Goal: Information Seeking & Learning: Learn about a topic

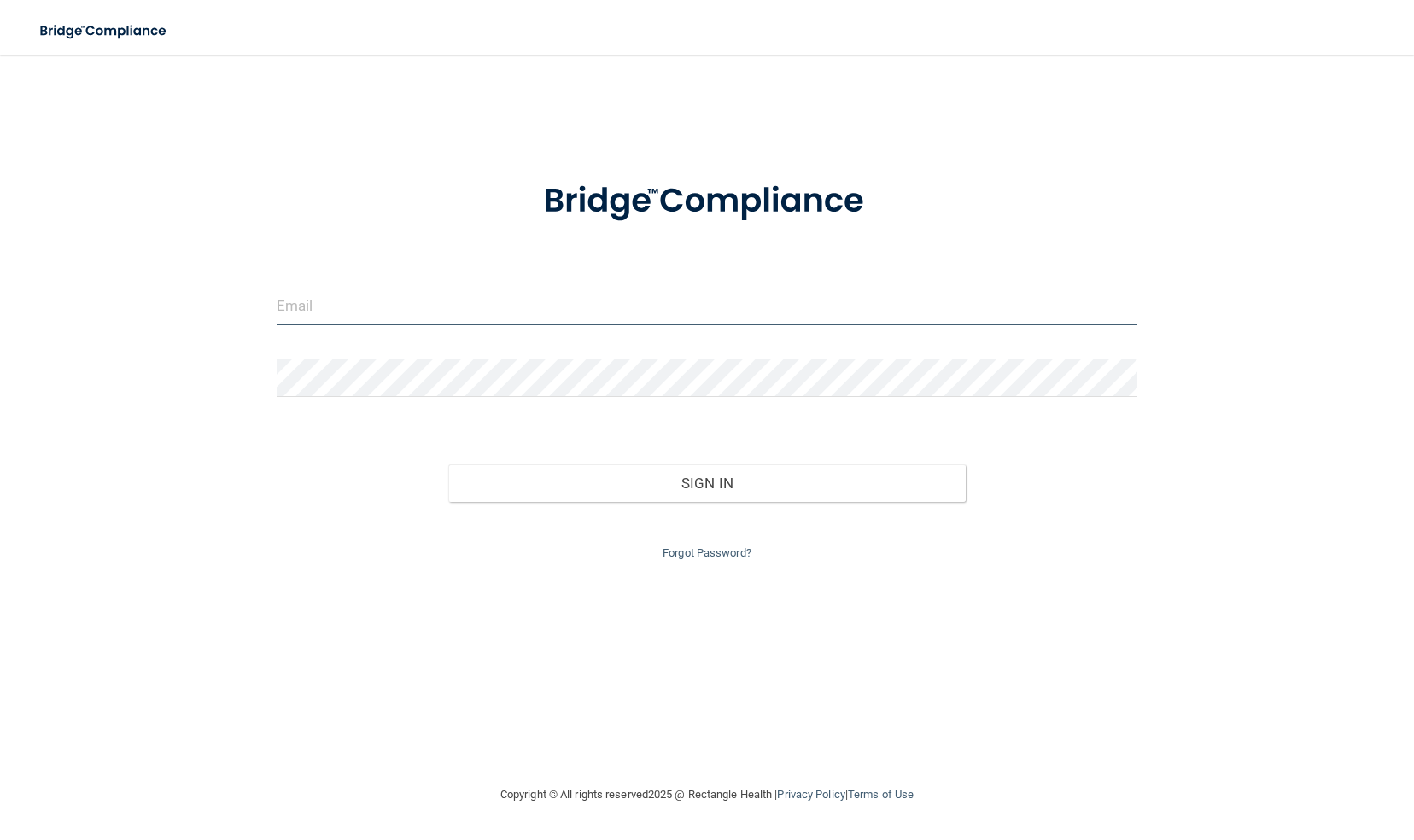
click at [538, 309] on input "email" at bounding box center [707, 306] width 861 height 38
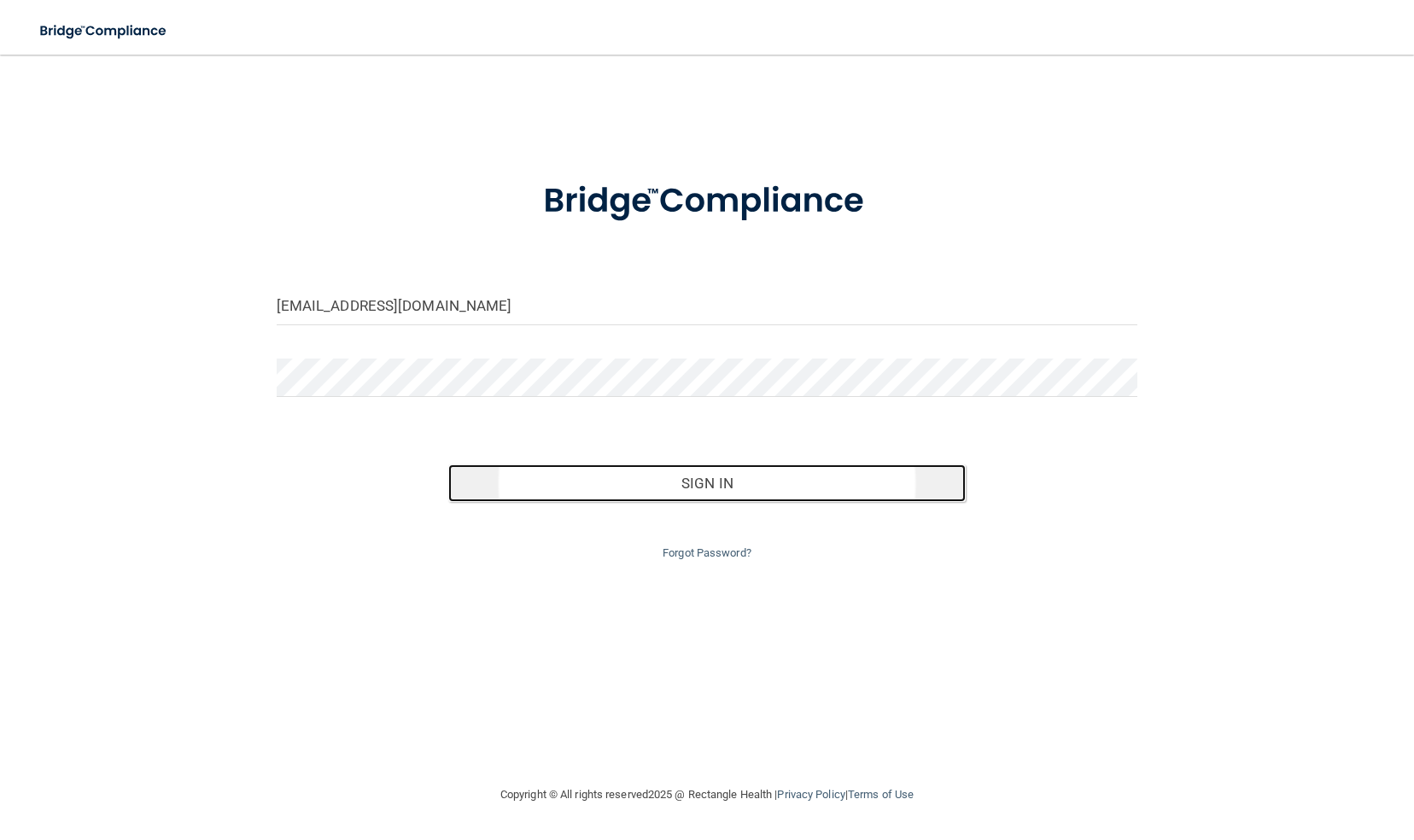
click at [723, 472] on button "Sign In" at bounding box center [707, 483] width 517 height 37
click at [693, 485] on button "Sign In" at bounding box center [707, 483] width 517 height 37
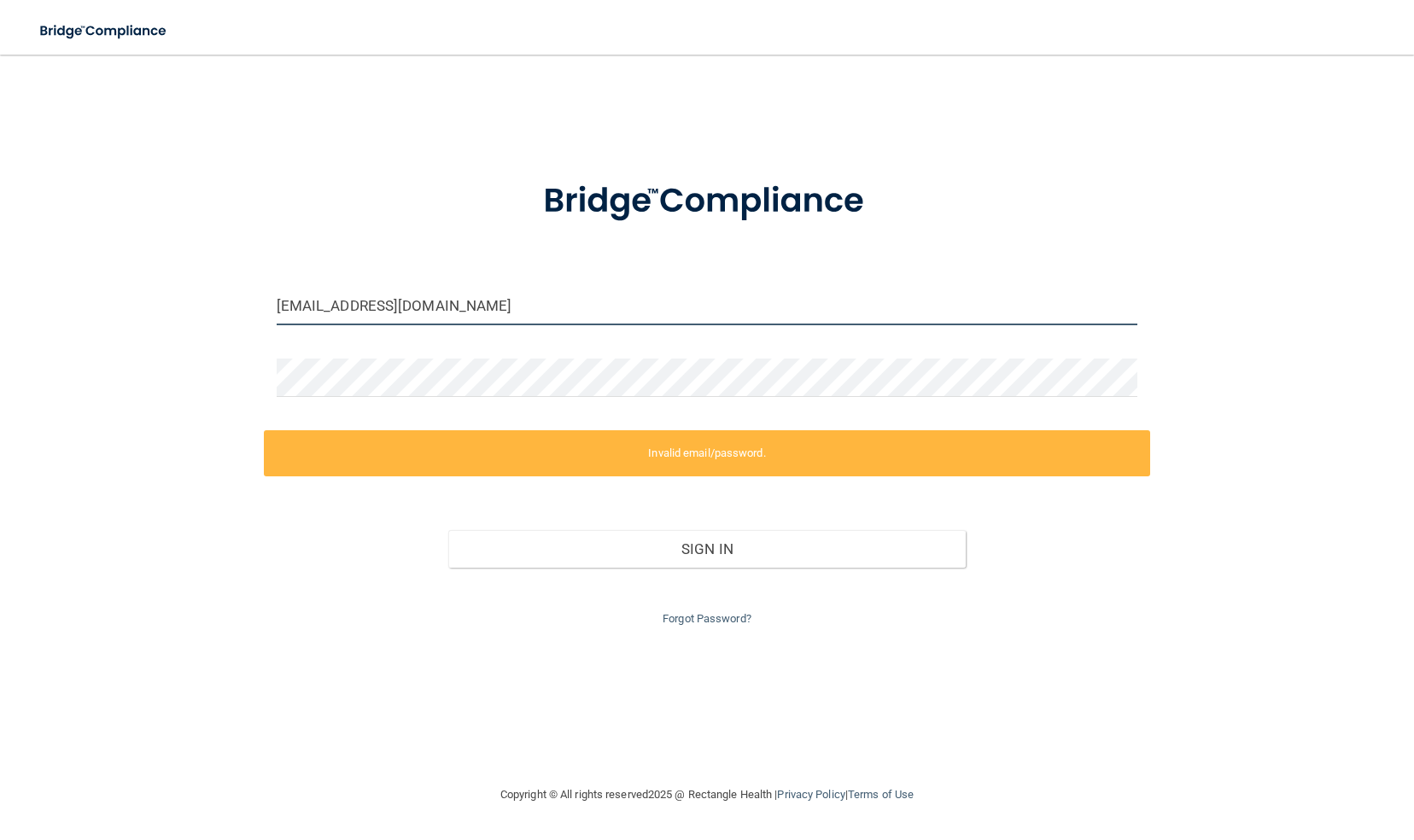
click at [518, 312] on input "[EMAIL_ADDRESS][DOMAIN_NAME]" at bounding box center [707, 306] width 861 height 38
click at [505, 304] on input "[EMAIL_ADDRESS][DOMAIN_NAME]" at bounding box center [707, 306] width 861 height 38
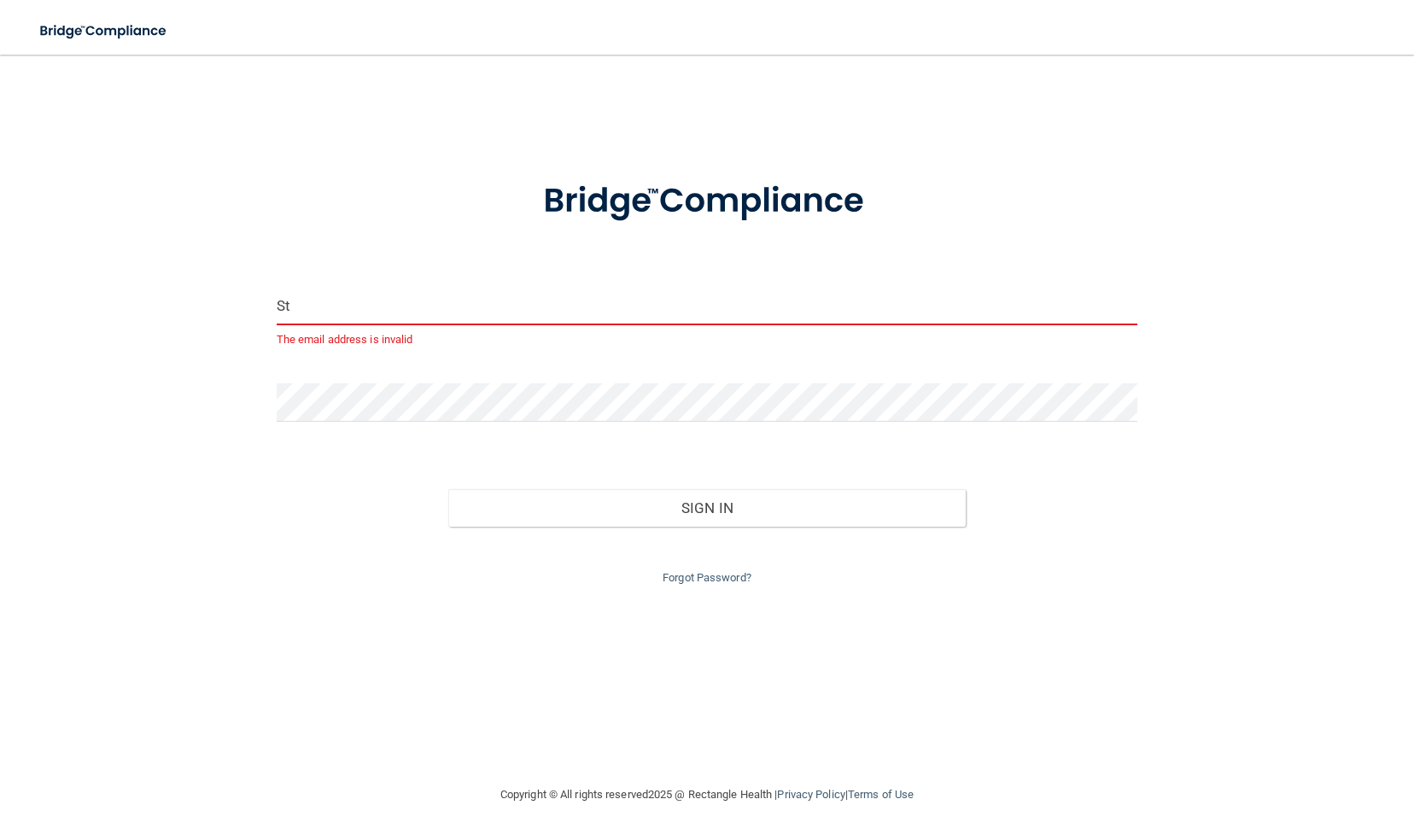
type input "S"
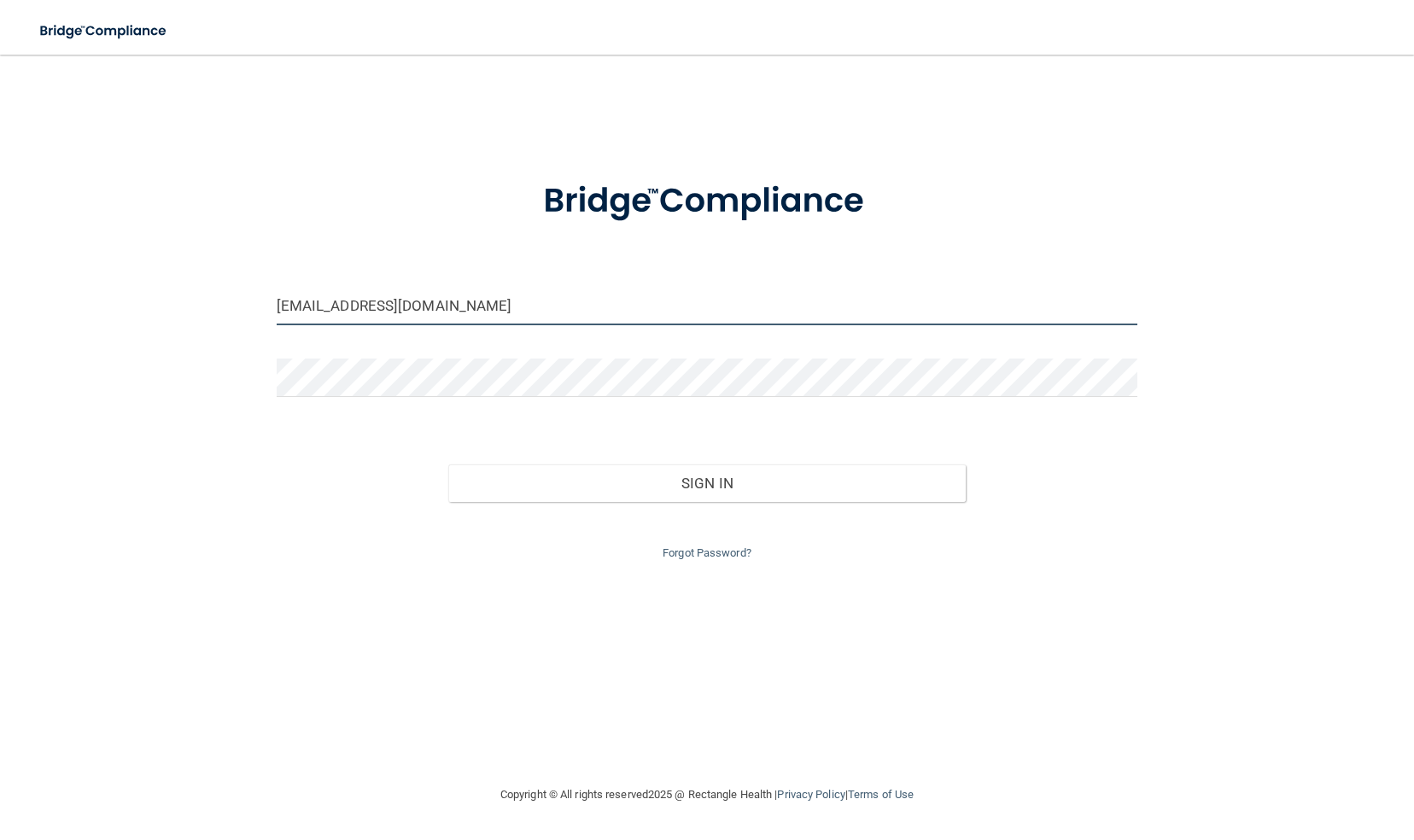
click at [500, 311] on input "[EMAIL_ADDRESS][DOMAIN_NAME]" at bounding box center [707, 306] width 861 height 38
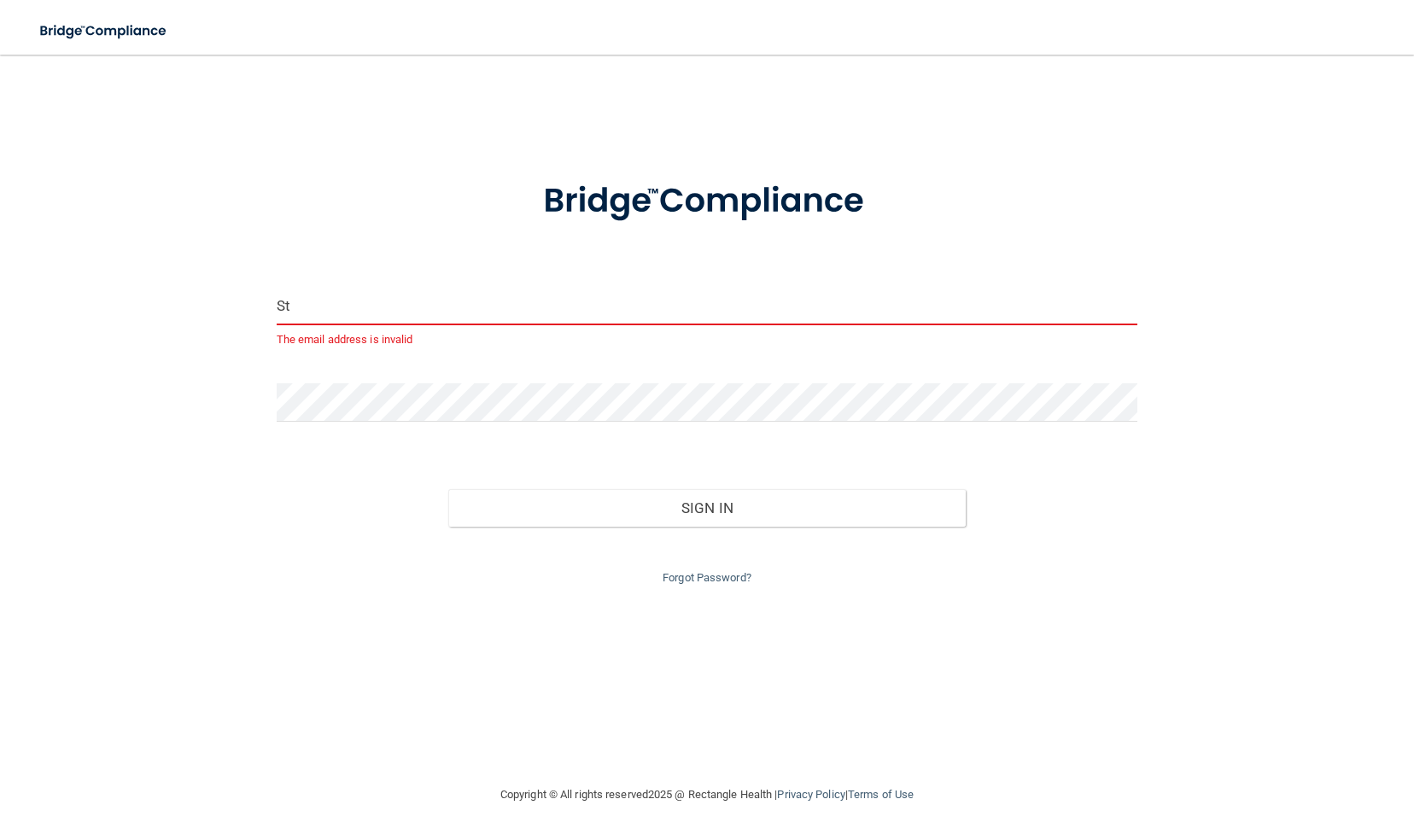
type input "S"
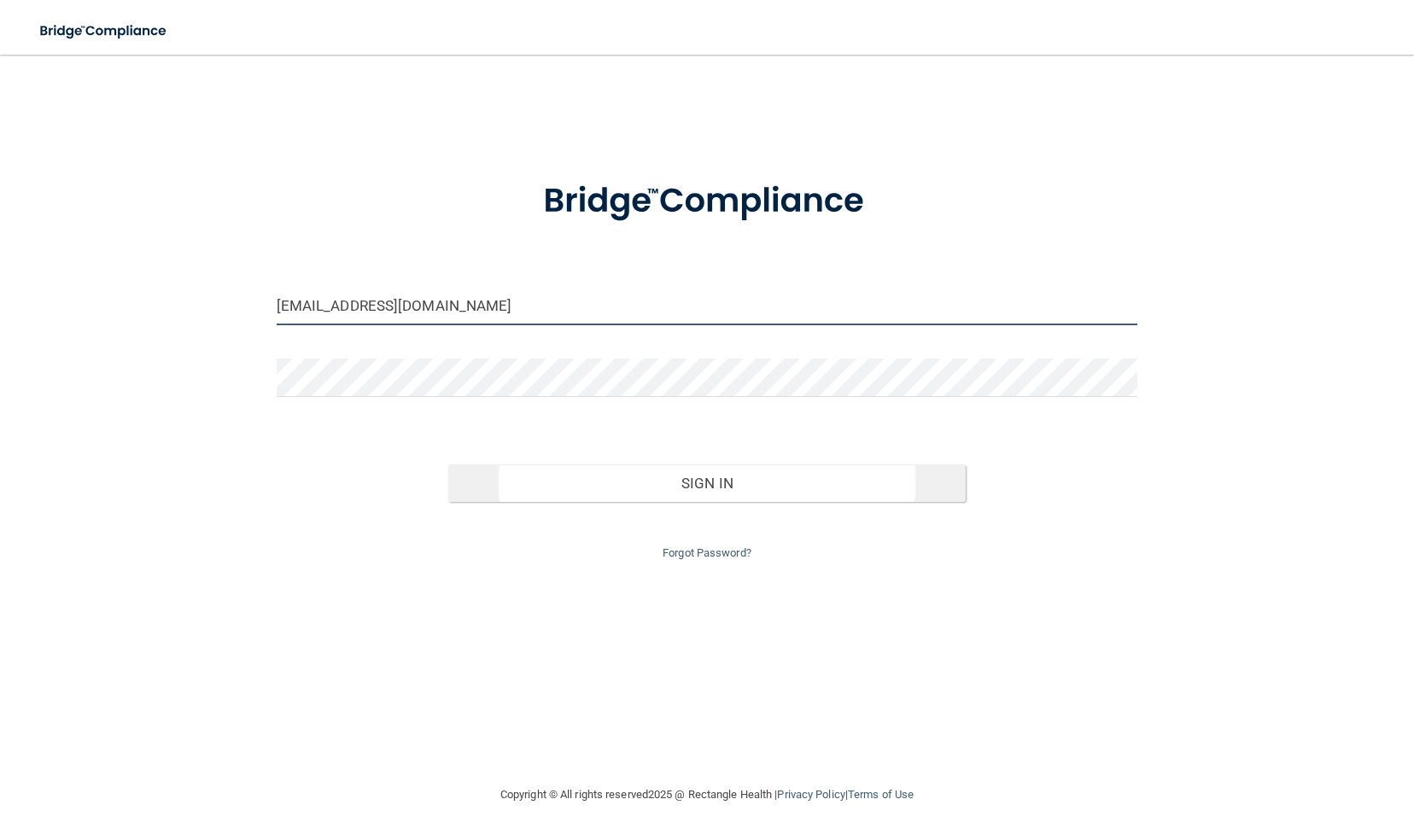
type input "[EMAIL_ADDRESS][DOMAIN_NAME]"
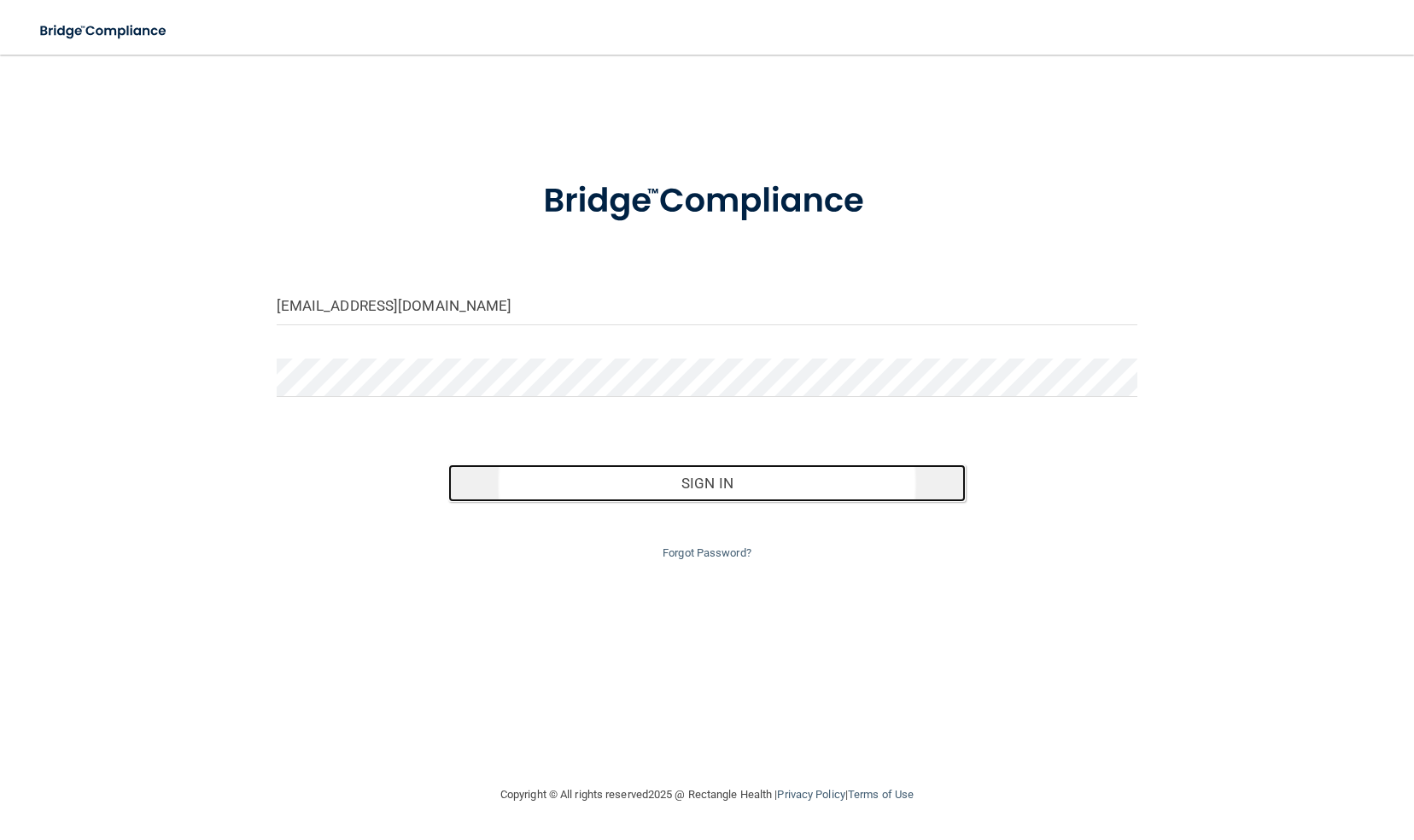
click at [675, 494] on button "Sign In" at bounding box center [707, 483] width 517 height 37
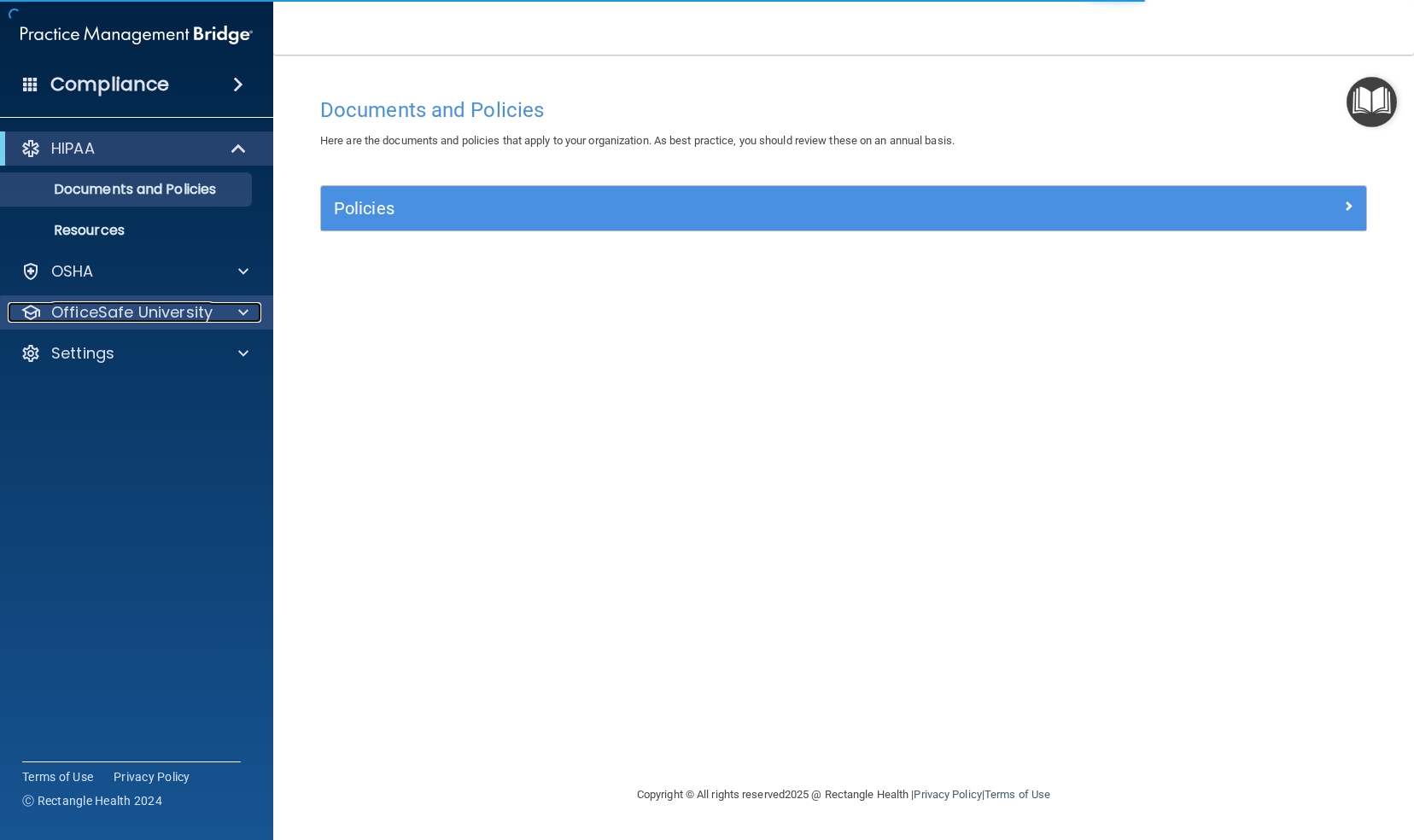
click at [136, 311] on p "OfficeSafe University" at bounding box center [132, 312] width 161 height 20
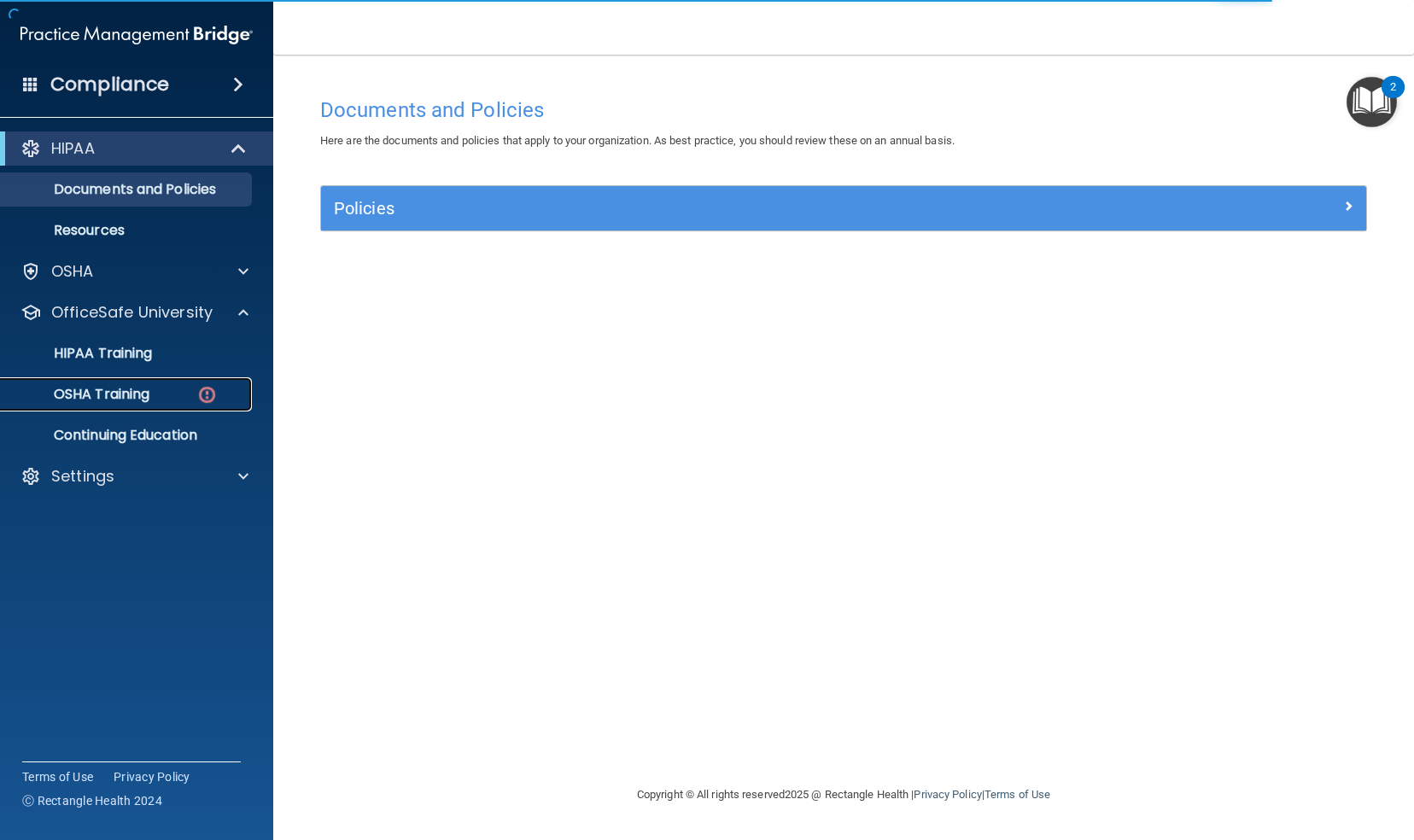
click at [137, 399] on p "OSHA Training" at bounding box center [80, 394] width 138 height 17
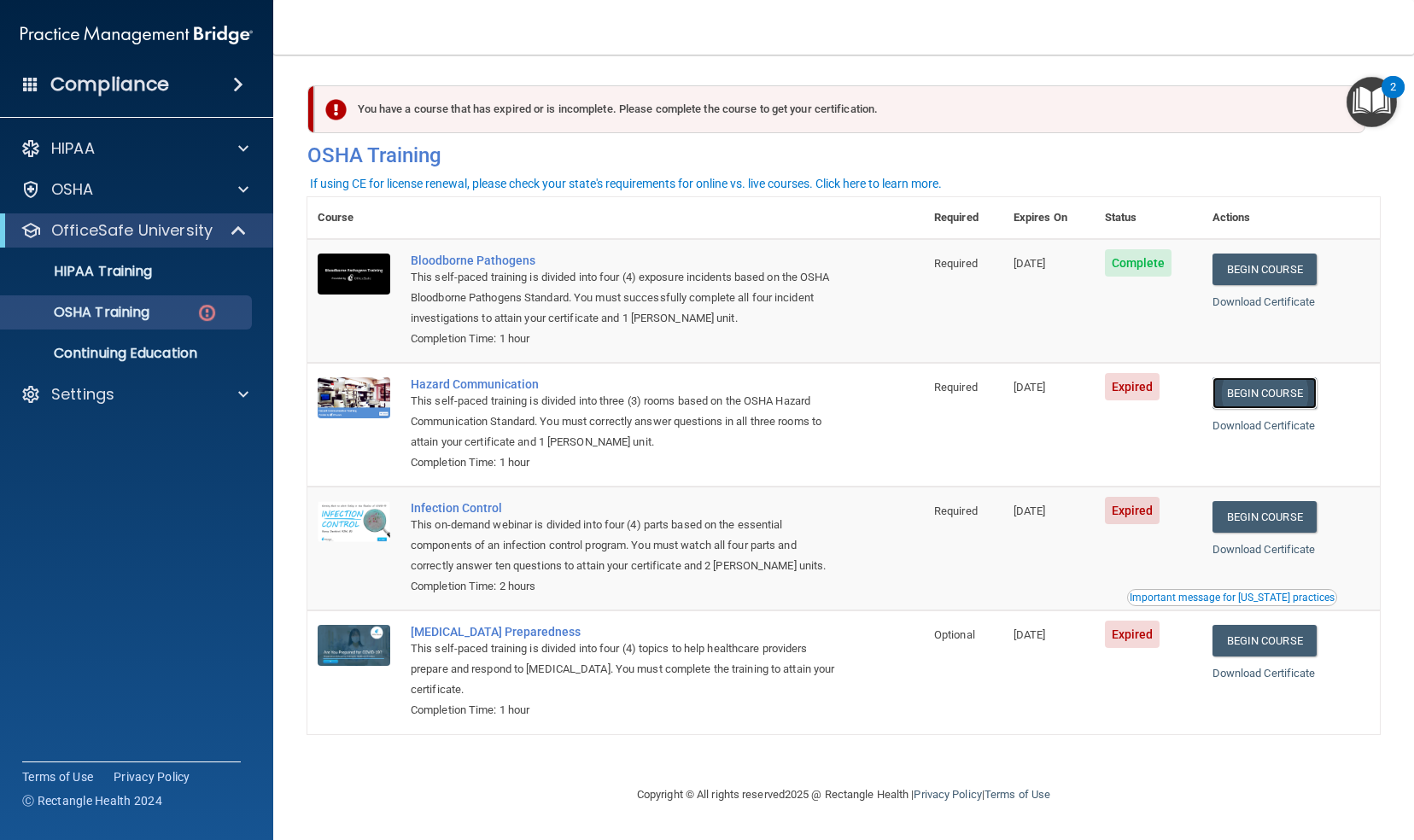
click at [1279, 394] on link "Begin Course" at bounding box center [1264, 392] width 104 height 32
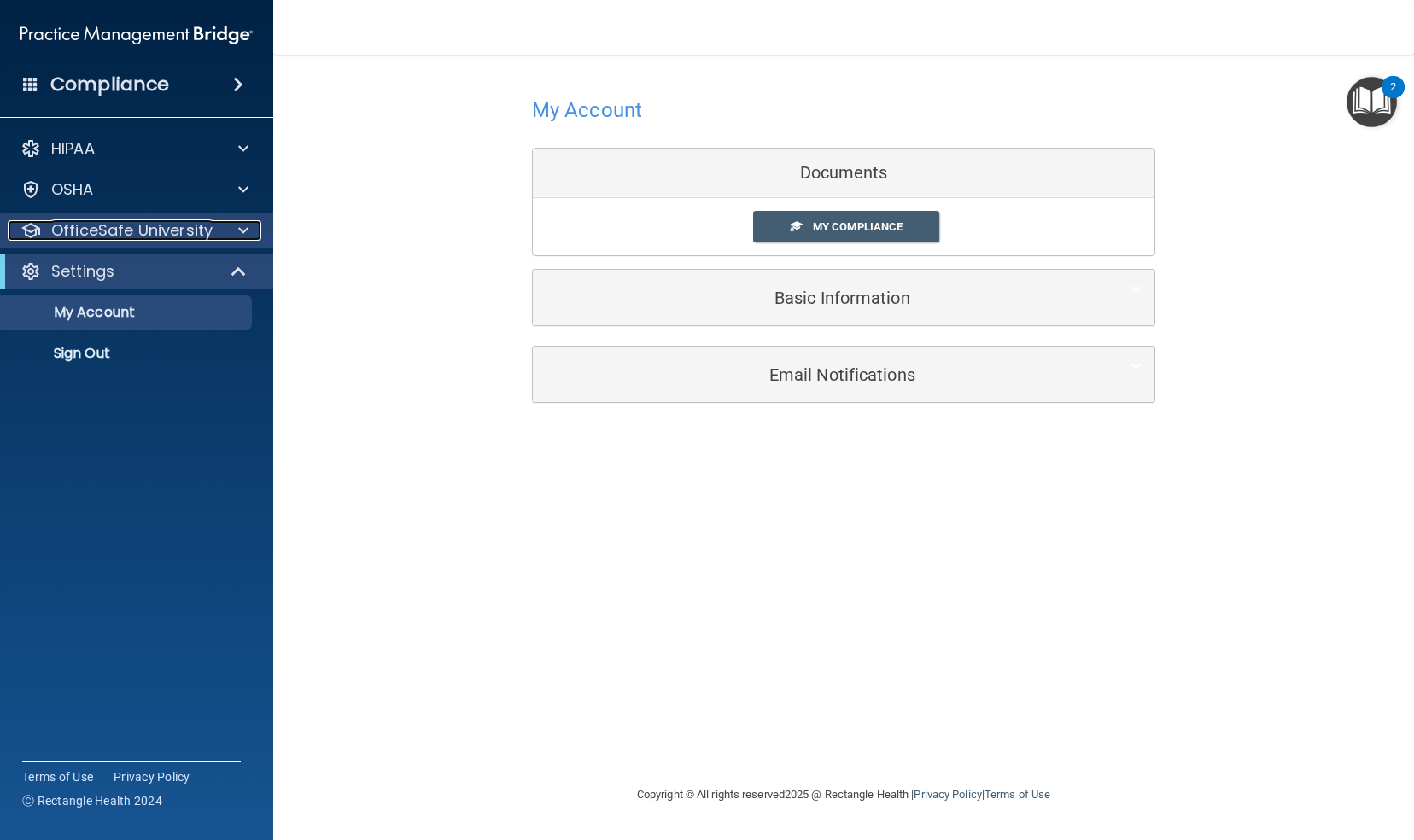
click at [141, 236] on p "OfficeSafe University" at bounding box center [132, 230] width 161 height 20
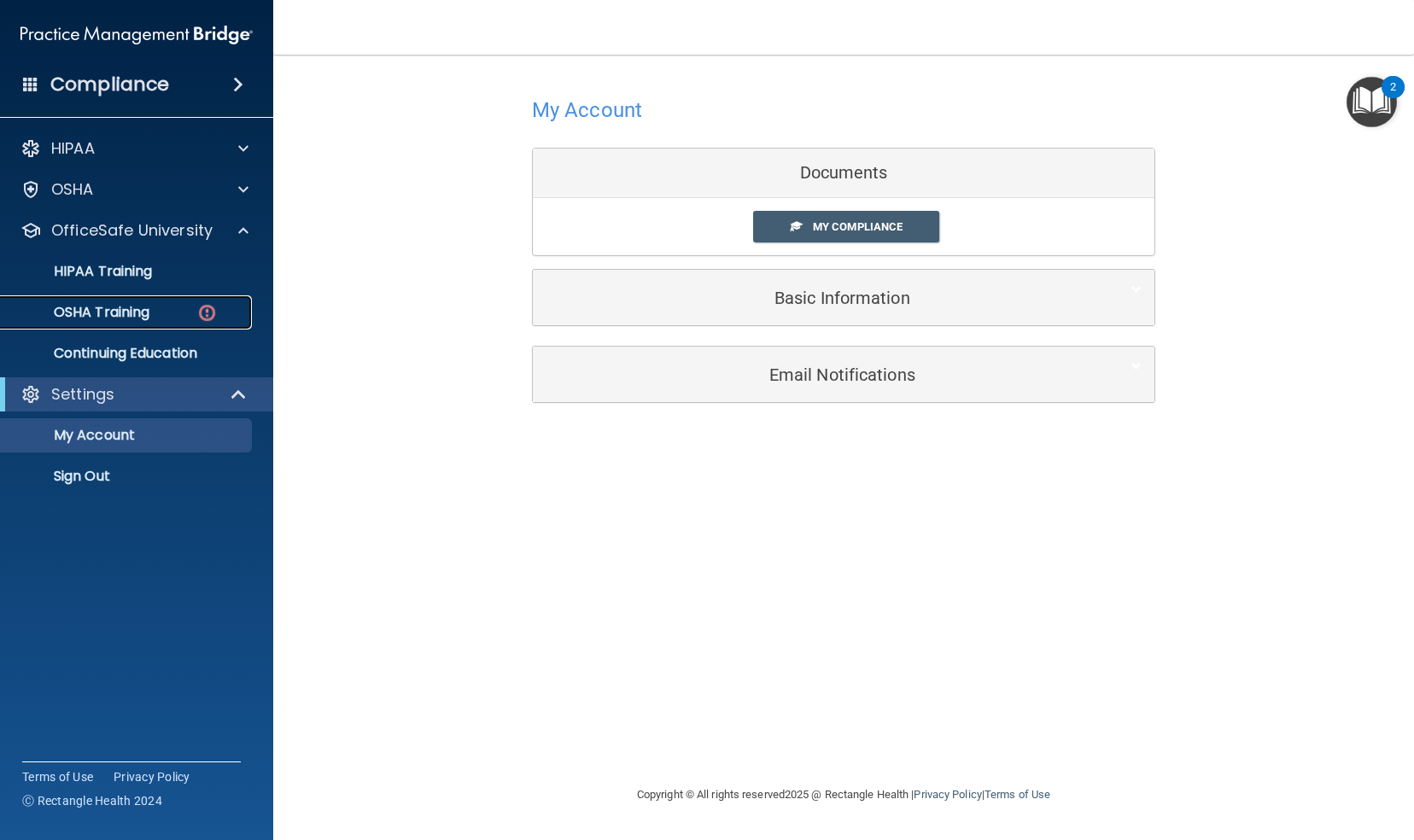
click at [138, 314] on p "OSHA Training" at bounding box center [80, 312] width 138 height 17
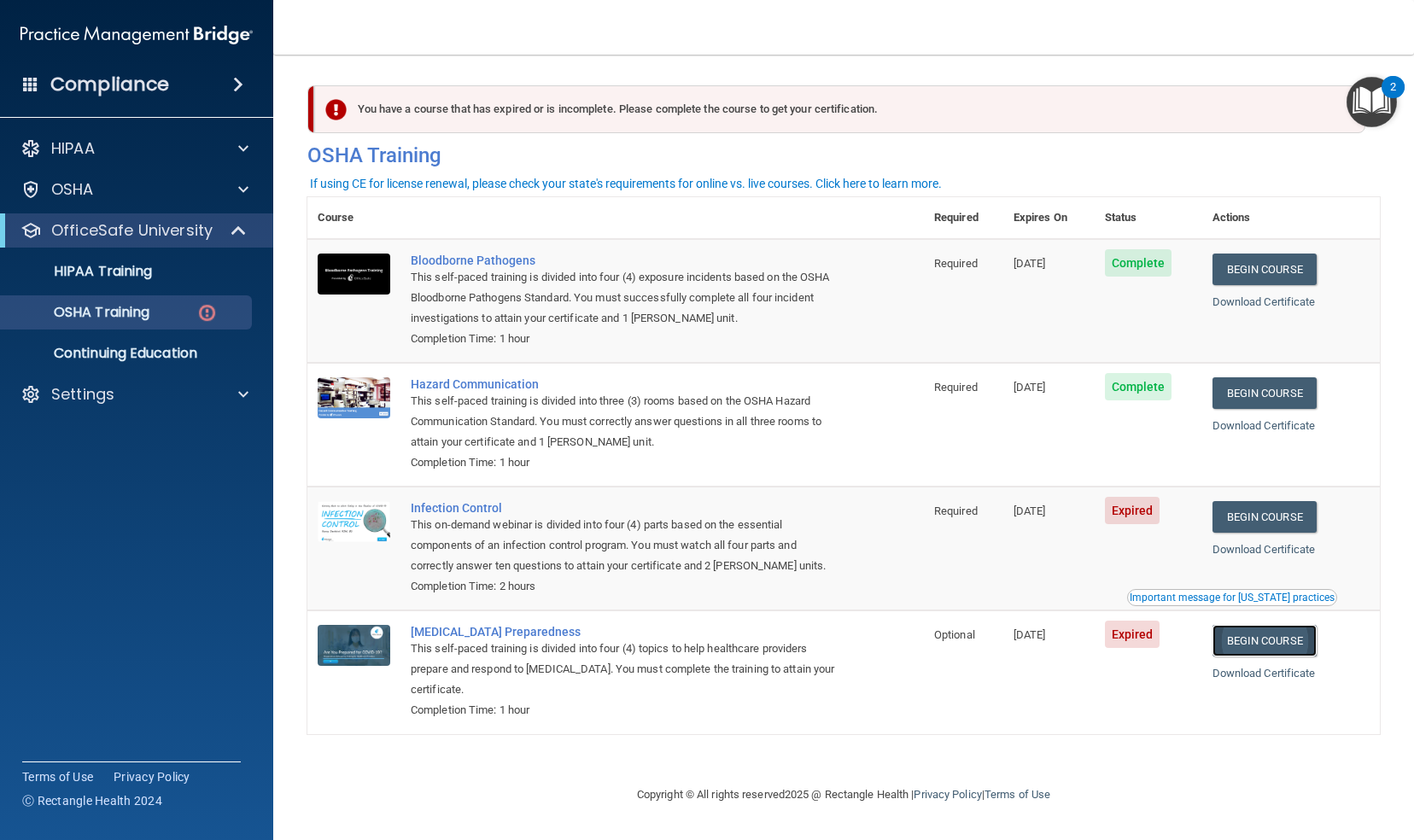
click at [1262, 645] on link "Begin Course" at bounding box center [1264, 640] width 104 height 32
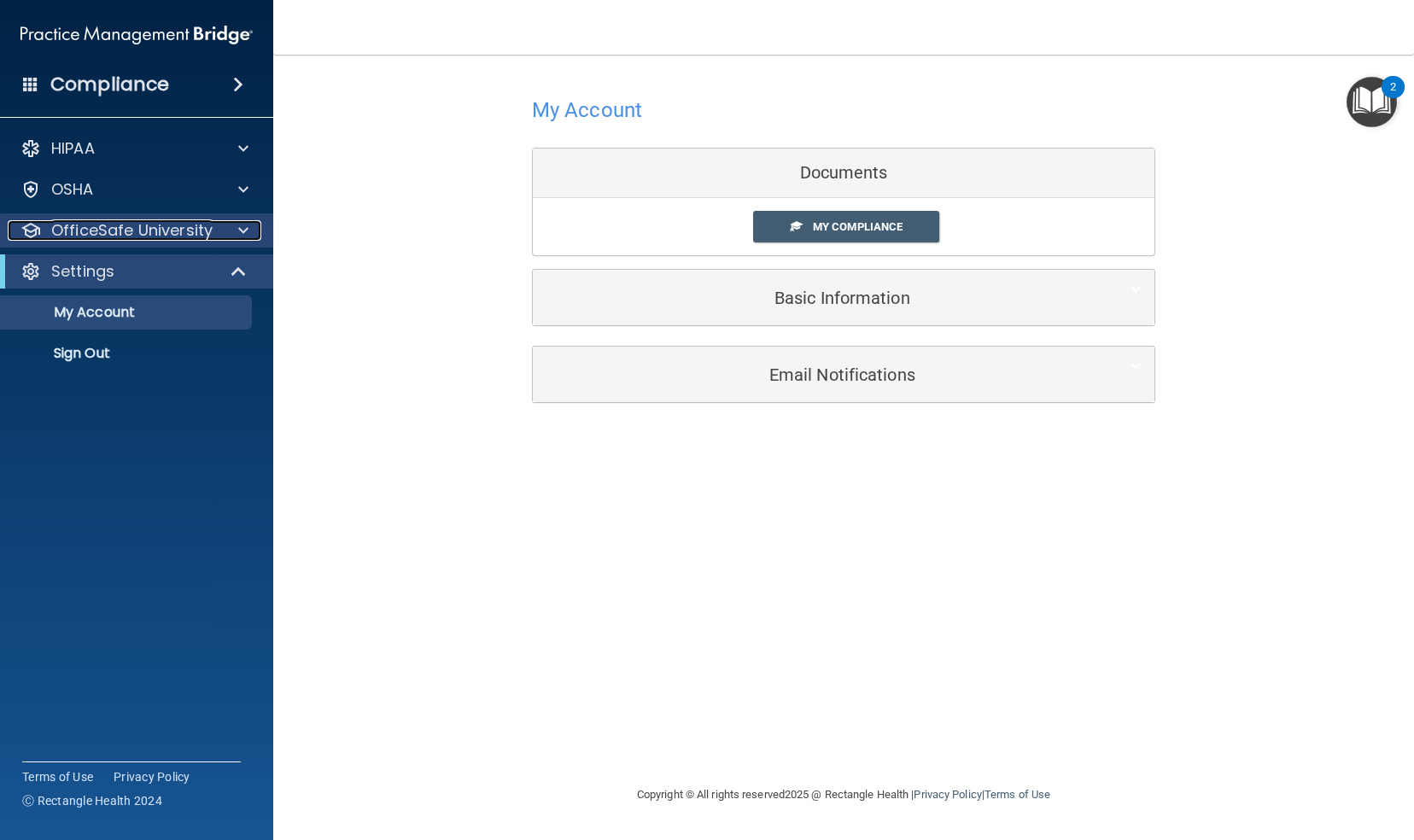
click at [181, 234] on p "OfficeSafe University" at bounding box center [132, 230] width 161 height 20
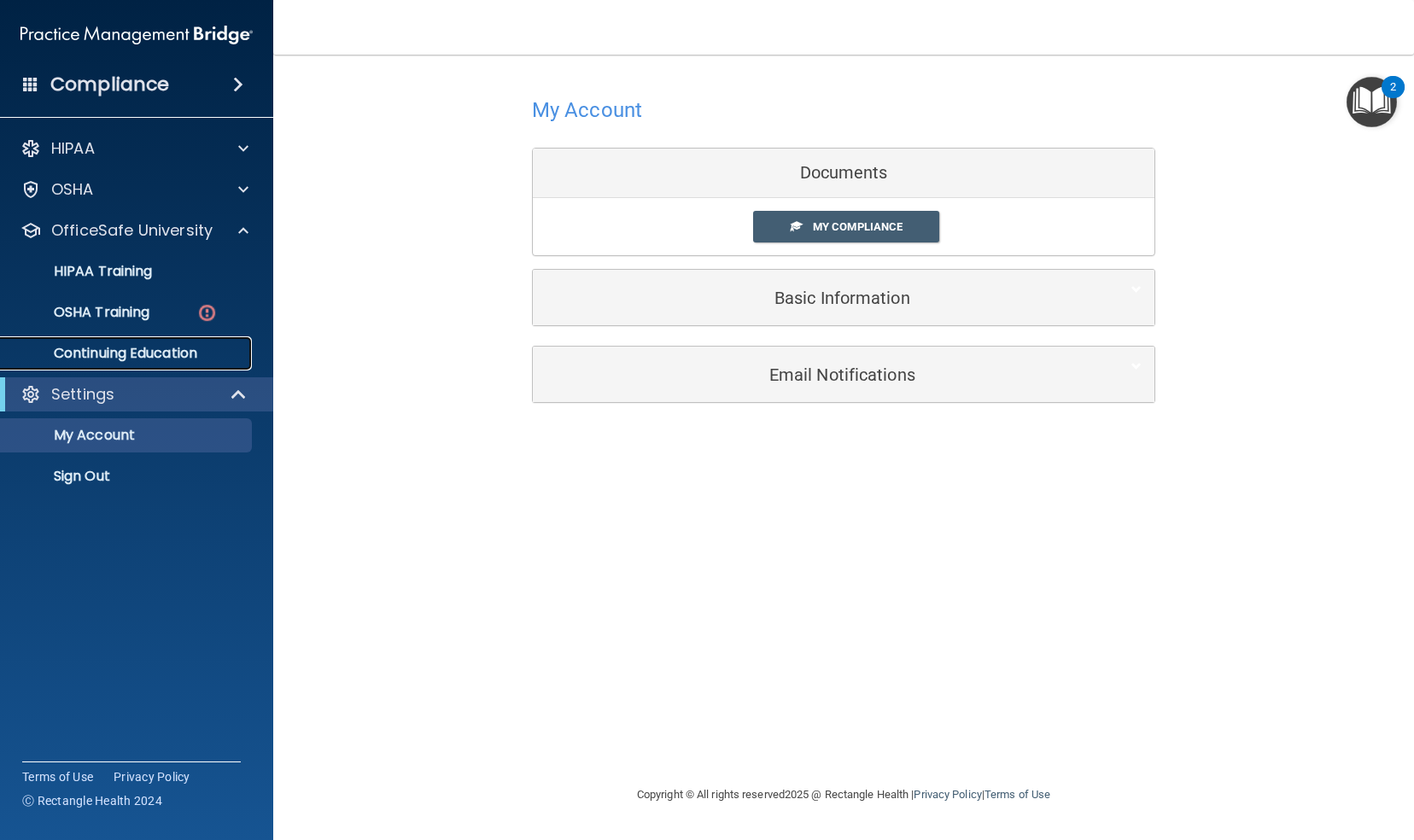
click at [150, 356] on p "Continuing Education" at bounding box center [128, 353] width 233 height 17
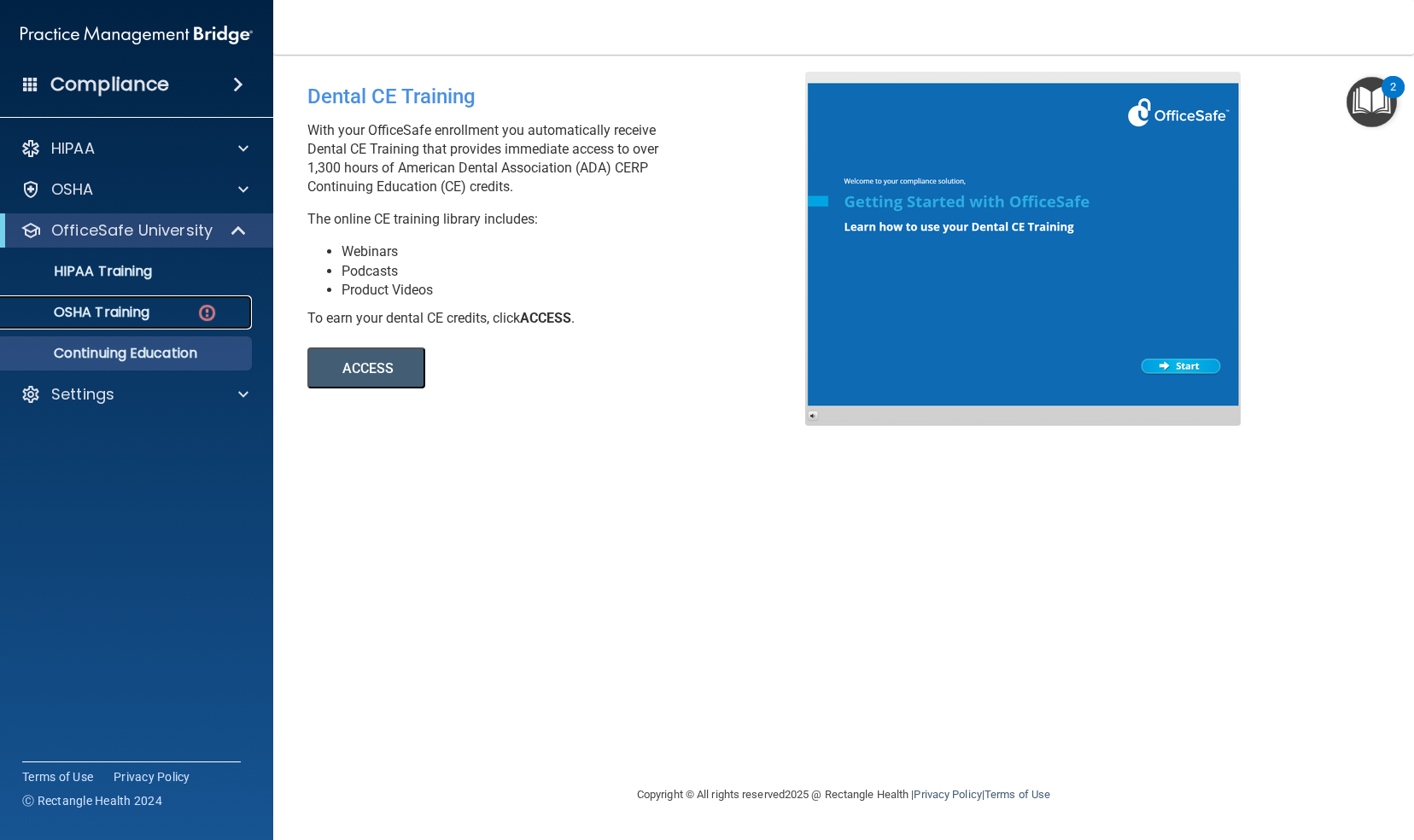
click at [142, 314] on p "OSHA Training" at bounding box center [80, 312] width 138 height 17
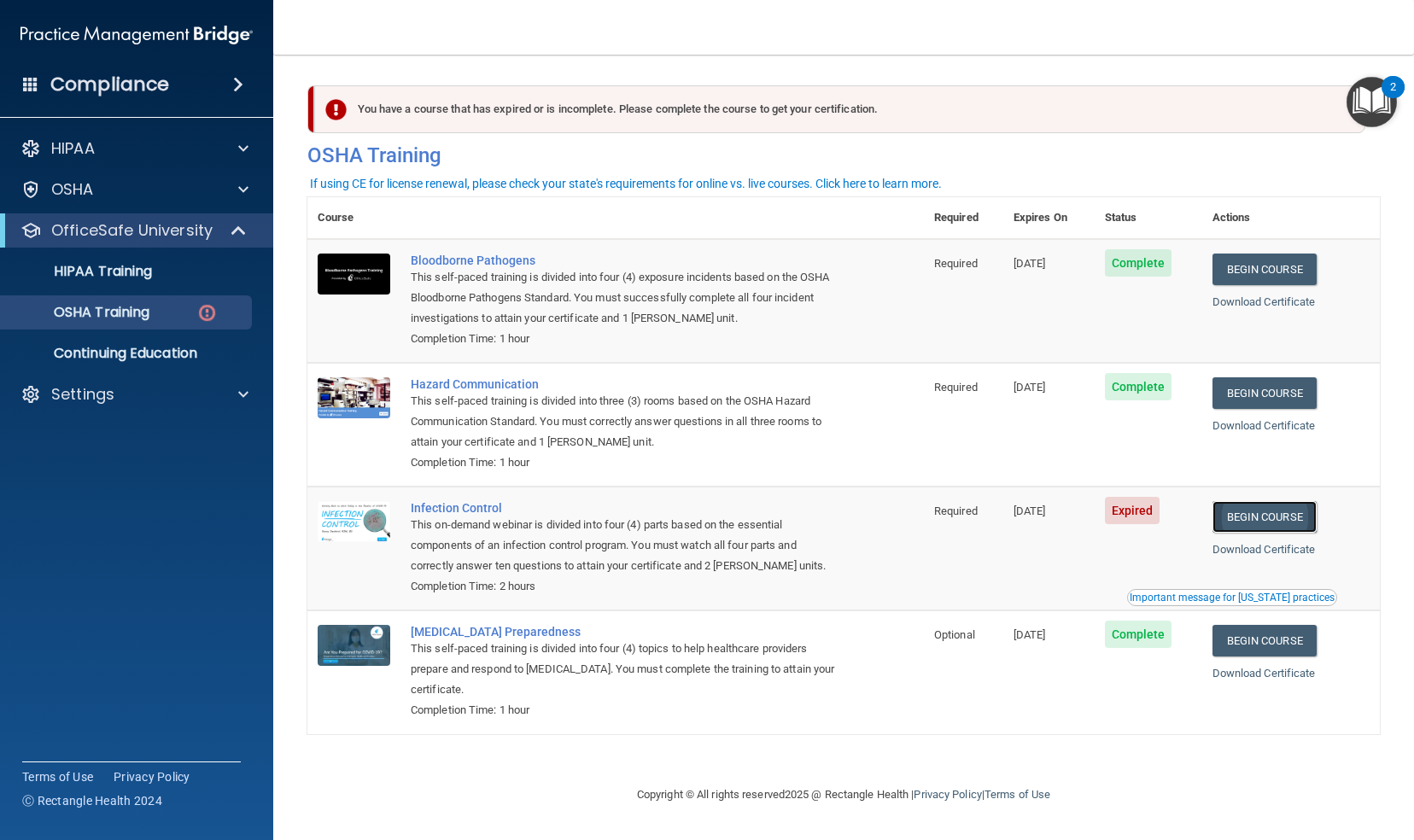
click at [1242, 517] on link "Begin Course" at bounding box center [1264, 516] width 104 height 32
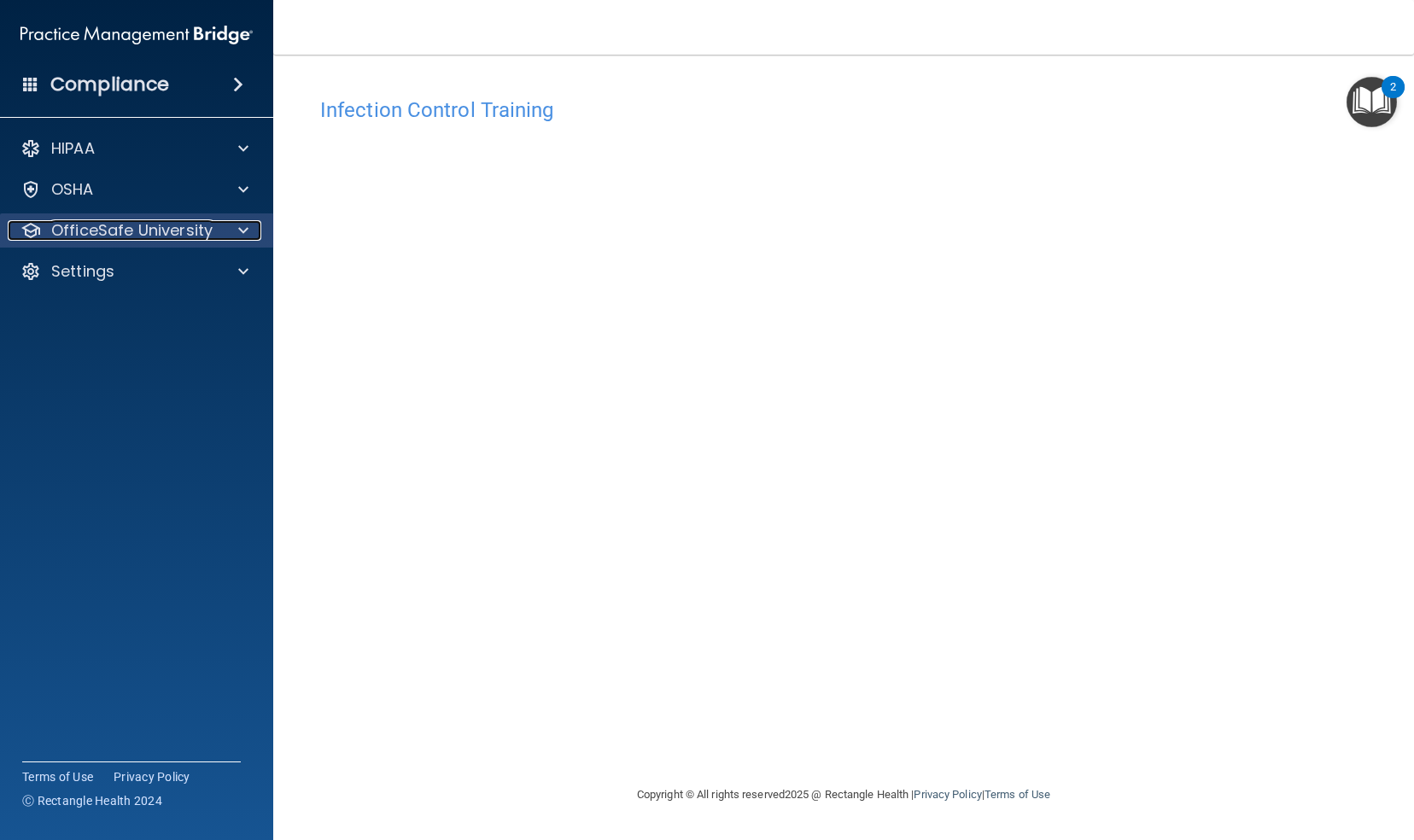
click at [169, 227] on p "OfficeSafe University" at bounding box center [132, 230] width 161 height 20
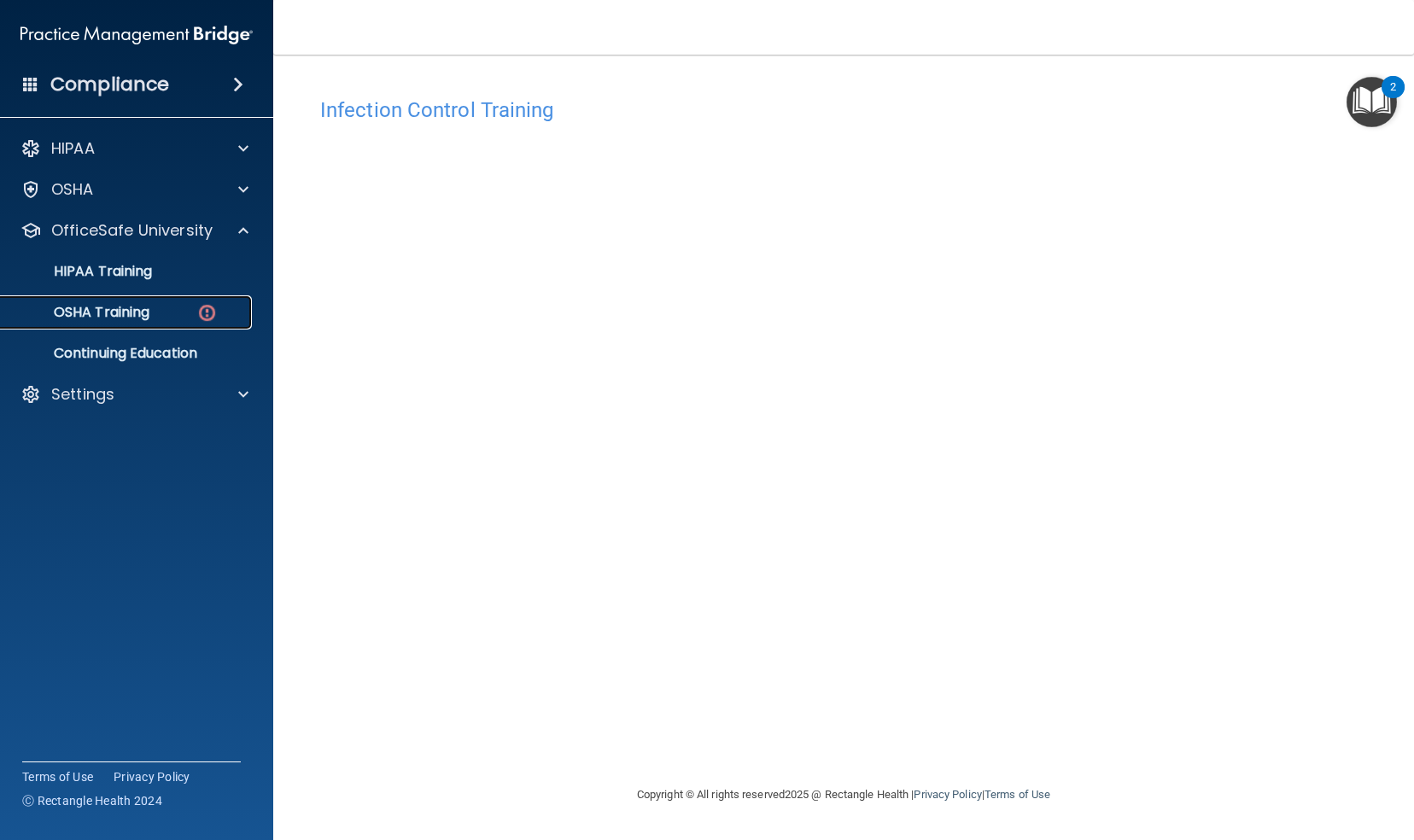
click at [158, 315] on div "OSHA Training" at bounding box center [128, 312] width 233 height 17
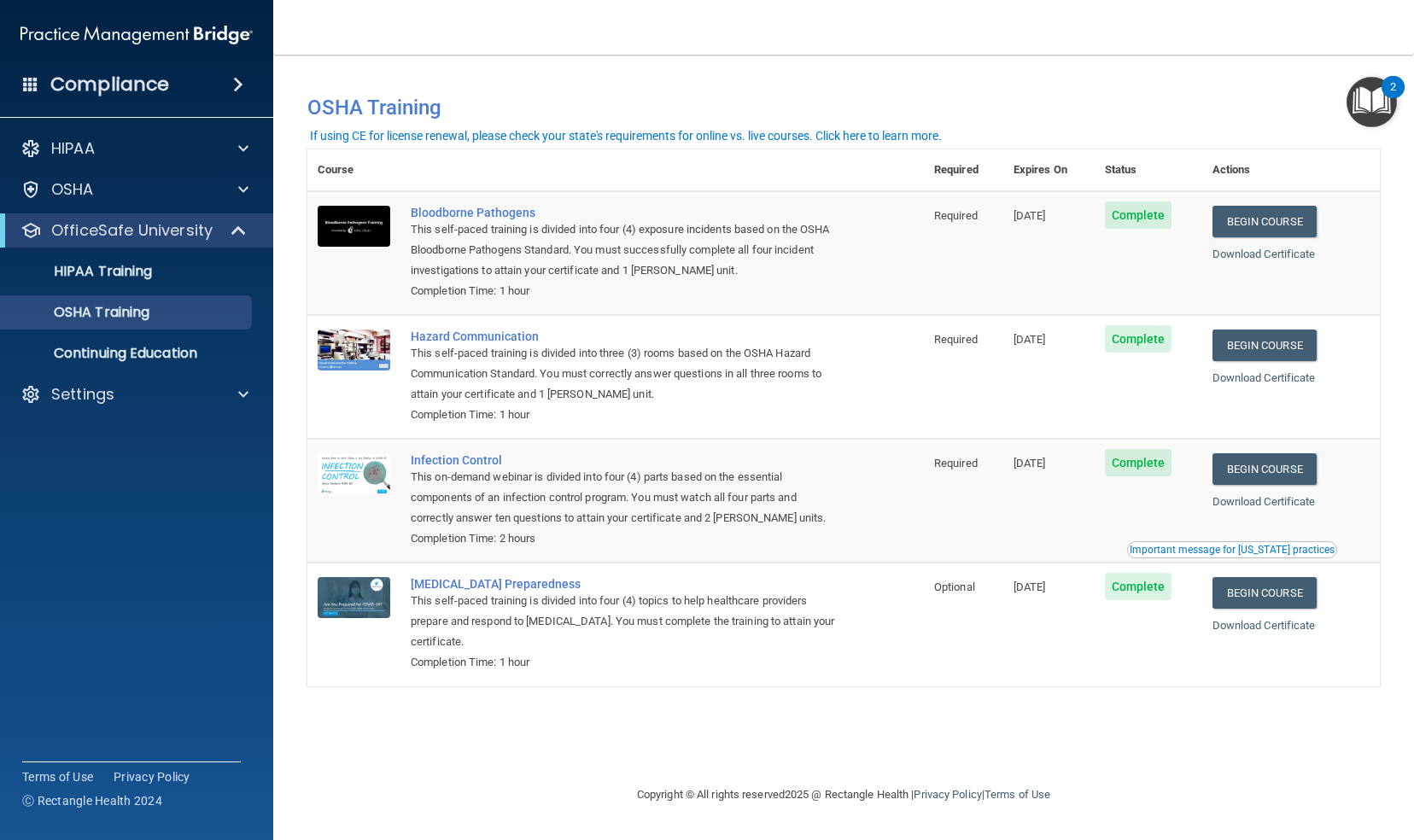
drag, startPoint x: 1413, startPoint y: 194, endPoint x: 1417, endPoint y: 305, distance: 111.1
click at [1413, 305] on html "Compliance HIPAA Documents and Policies Report an Incident Business Associates …" at bounding box center [707, 420] width 1414 height 840
click at [125, 356] on p "Continuing Education" at bounding box center [128, 353] width 233 height 17
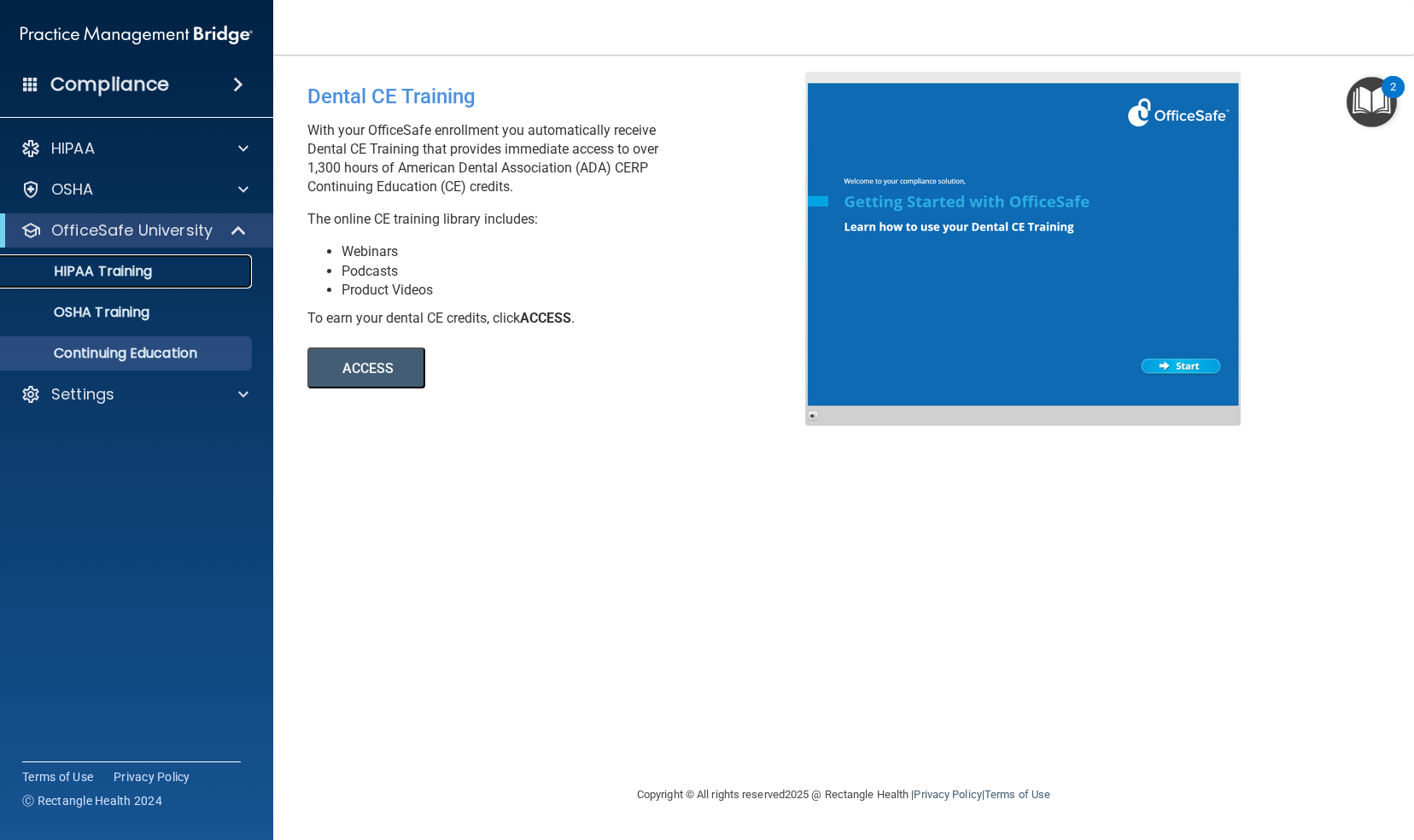
click at [125, 268] on p "HIPAA Training" at bounding box center [82, 271] width 141 height 17
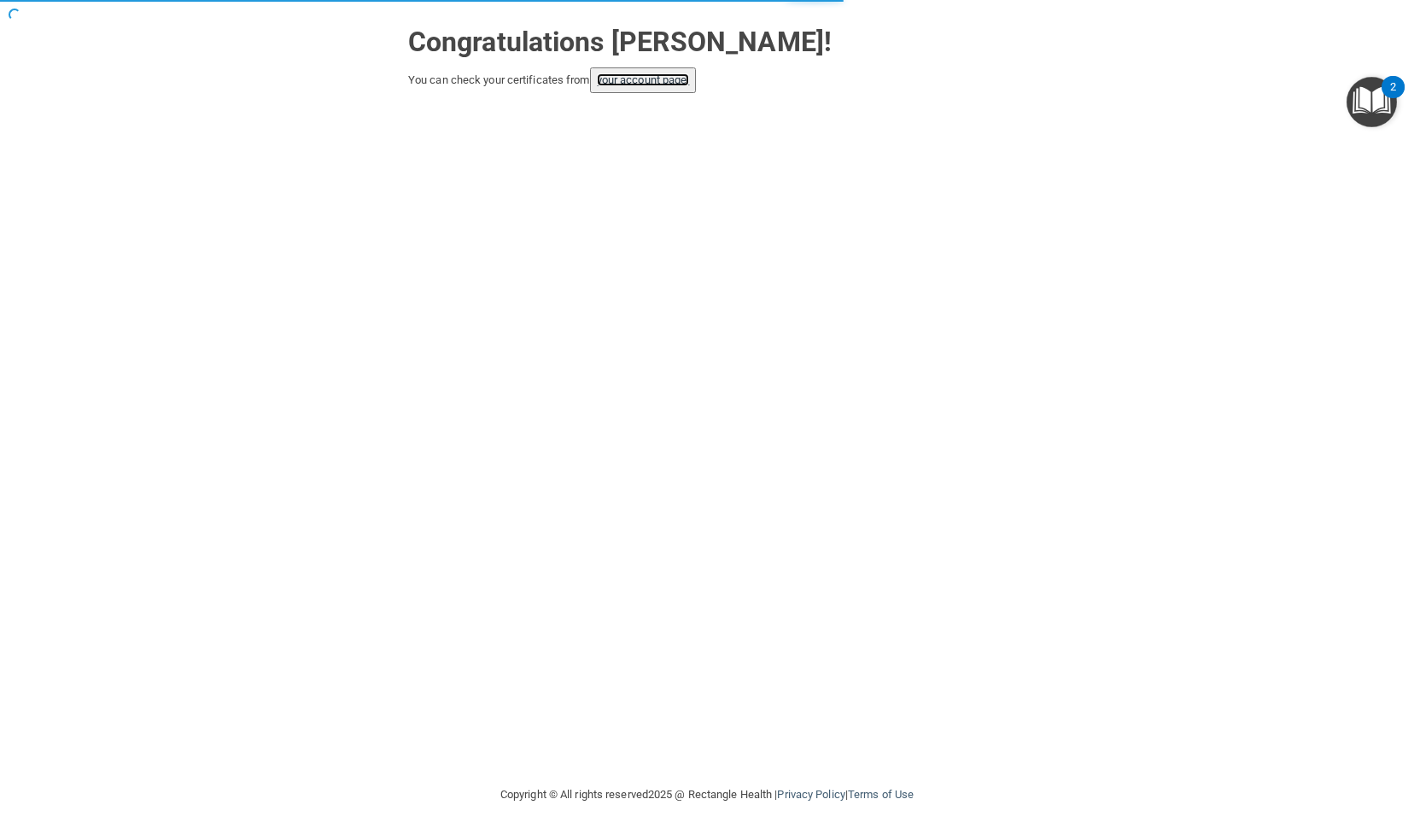
click at [634, 84] on link "your account page!" at bounding box center [643, 79] width 93 height 12
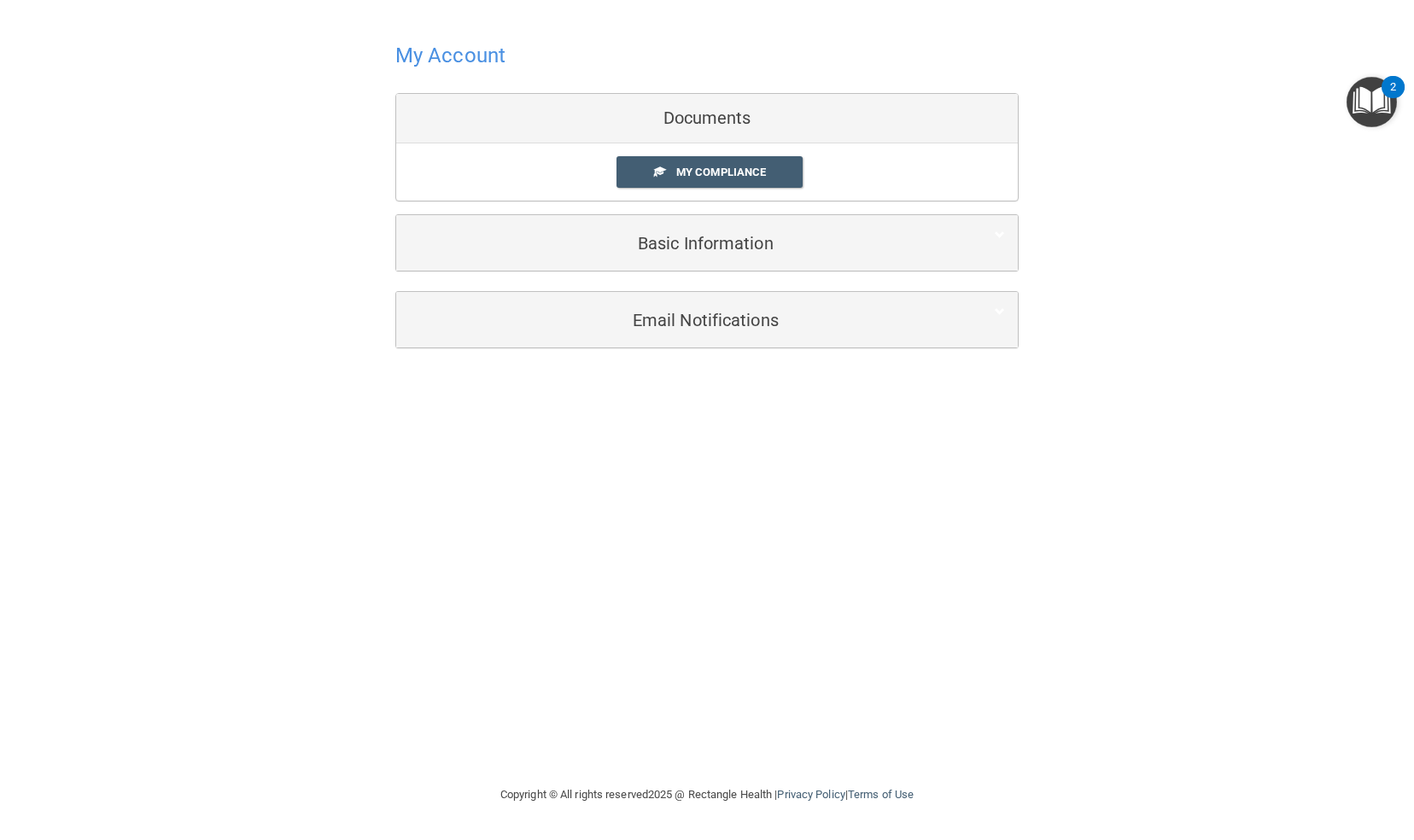
click at [1078, 75] on div "My Account Documents My Compliance My Compliance My BAA Basic Information Full …" at bounding box center [707, 193] width 1346 height 351
